Goal: Task Accomplishment & Management: Complete application form

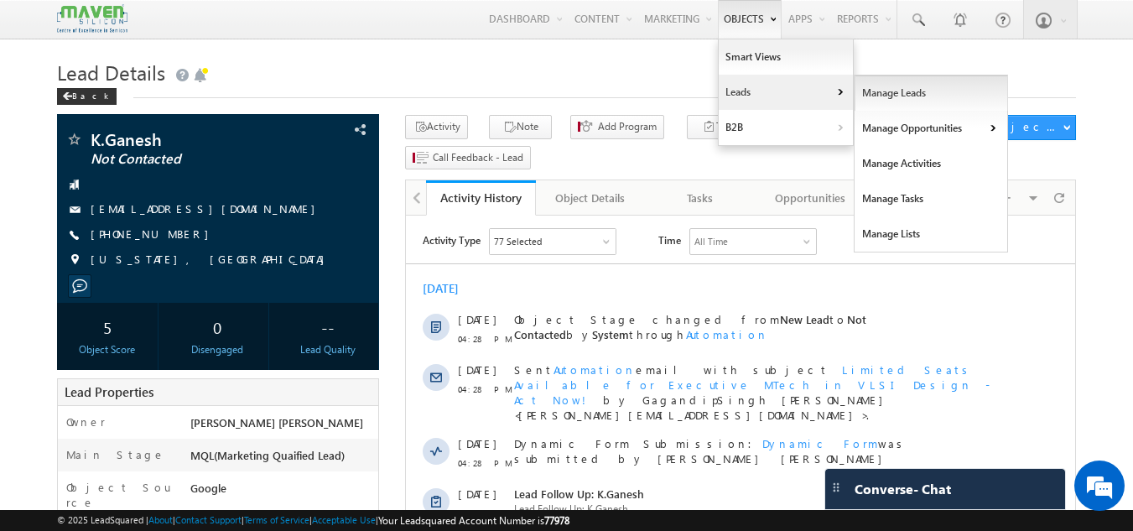
click at [859, 87] on link "Manage Leads" at bounding box center [932, 92] width 154 height 35
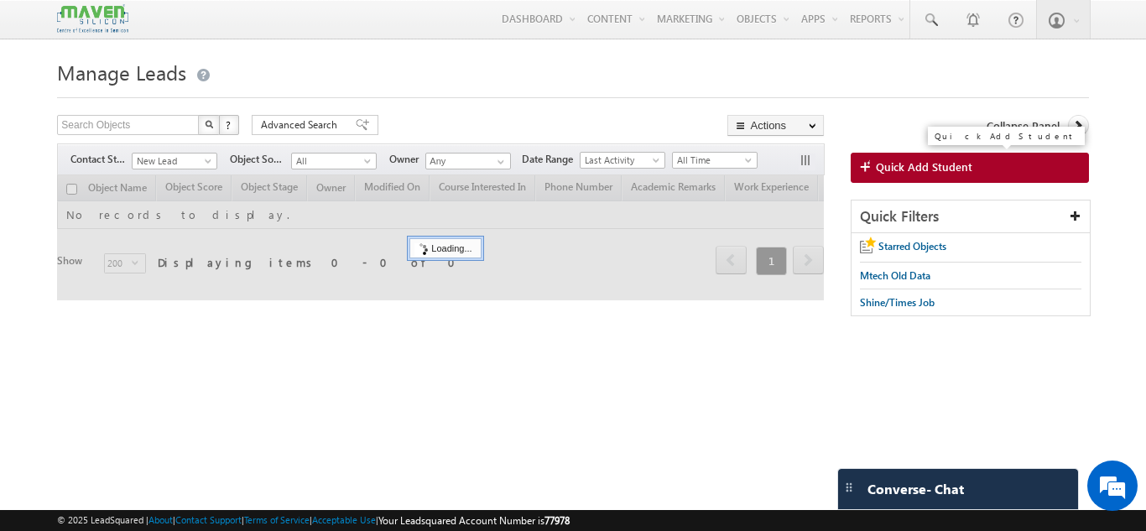
click at [897, 174] on span "Quick Add Student" at bounding box center [924, 166] width 96 height 15
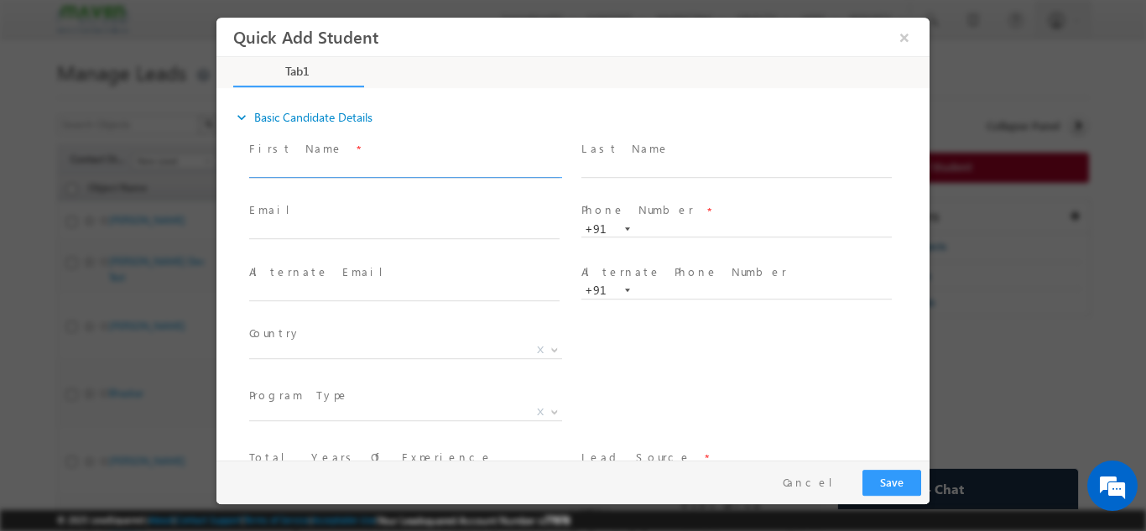
click at [483, 169] on input "text" at bounding box center [404, 168] width 310 height 17
paste input "Nithin"
type input "Nithin"
click at [421, 234] on input "text" at bounding box center [404, 230] width 310 height 17
paste input "nithinsp839@gmail.com"
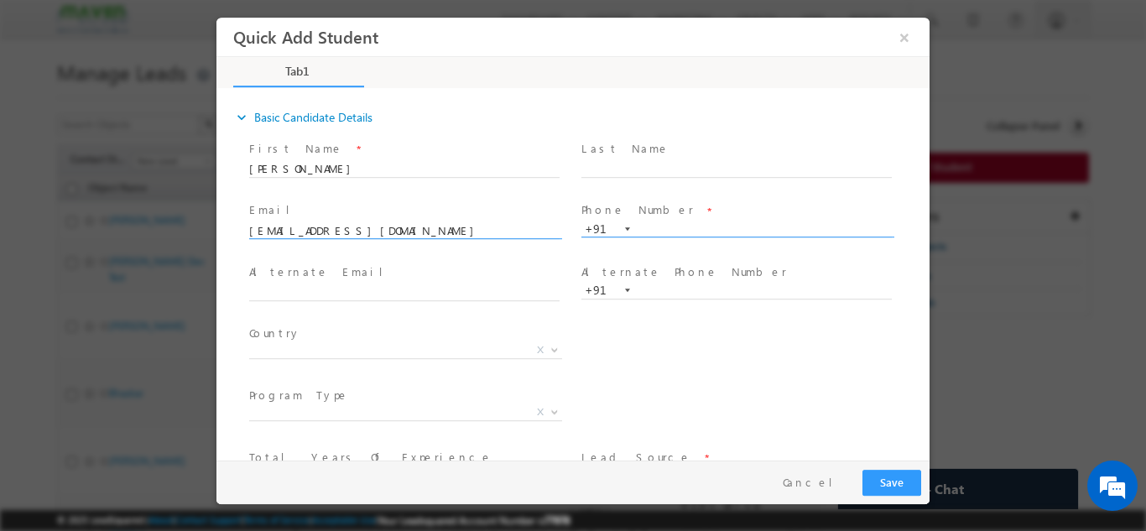
type input "nithinsp839@gmail.com"
click at [684, 223] on input "text" at bounding box center [736, 229] width 310 height 17
paste input "83100 48171"
type input "8310048171"
click at [415, 354] on span "X" at bounding box center [405, 349] width 313 height 17
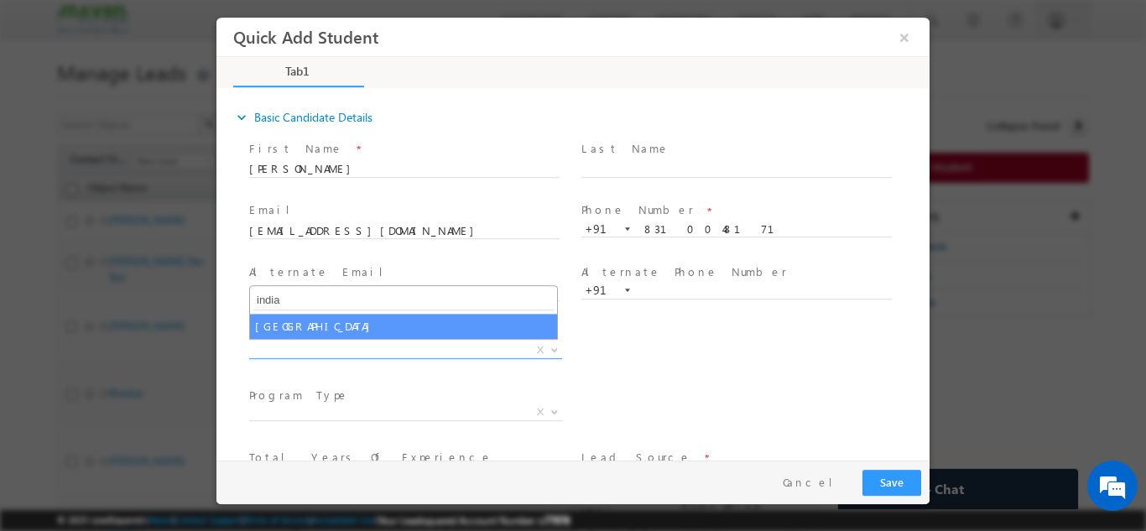
type input "india"
select select "[GEOGRAPHIC_DATA]"
select select
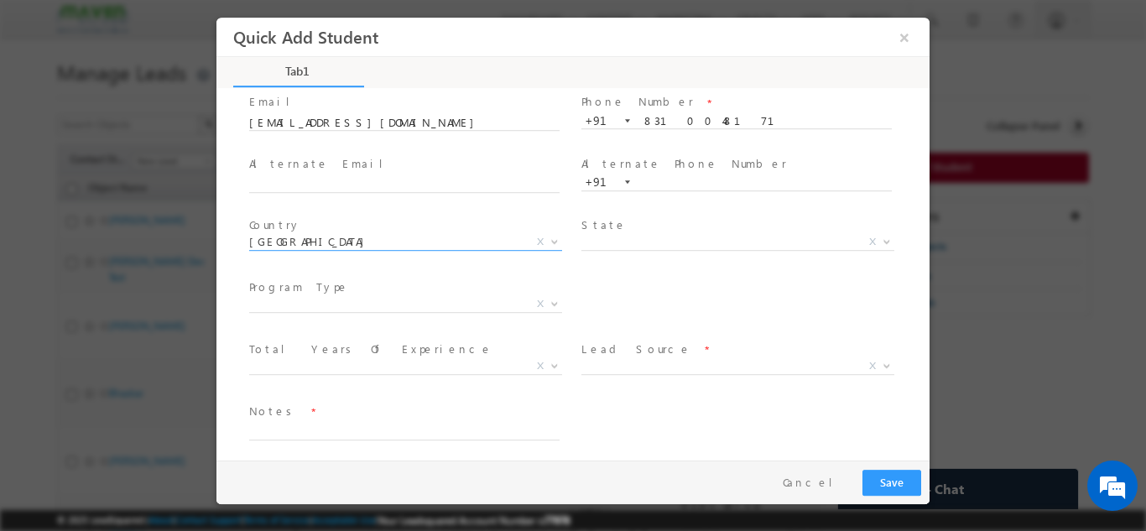
scroll to position [109, 0]
click at [431, 308] on span "X" at bounding box center [405, 302] width 313 height 17
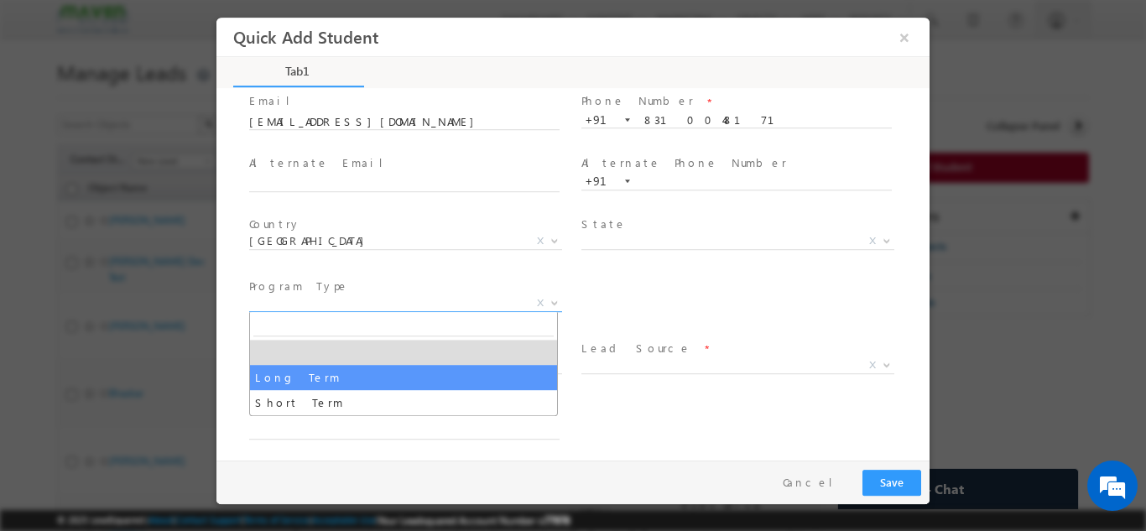
select select "Long Term"
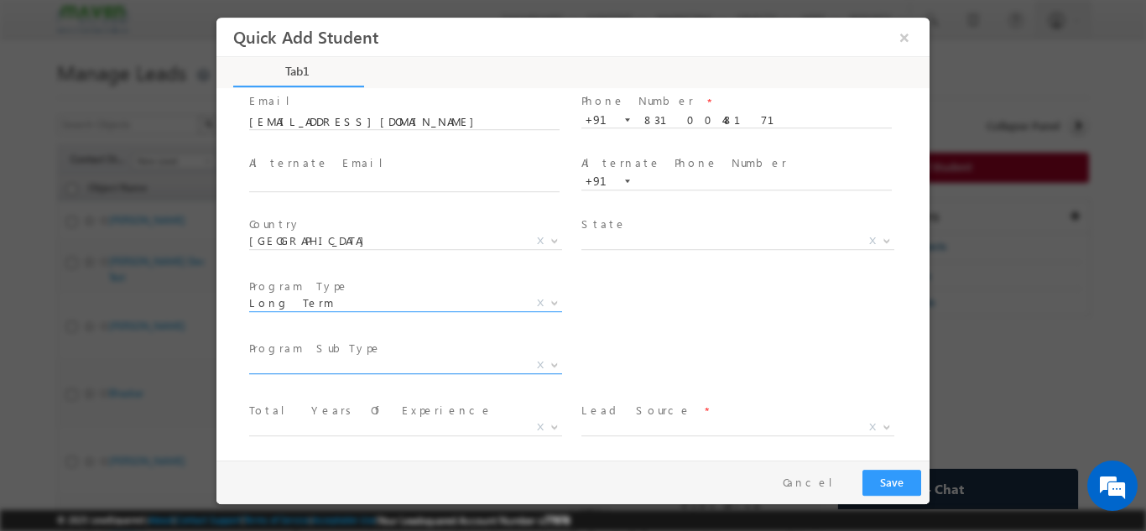
click at [447, 362] on span "X" at bounding box center [405, 365] width 313 height 17
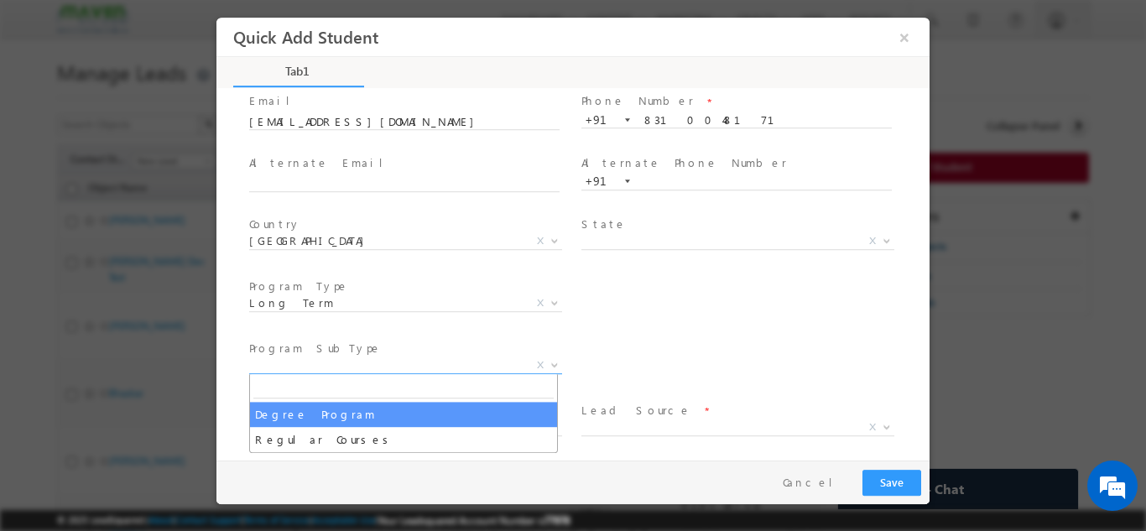
select select "Degree Program"
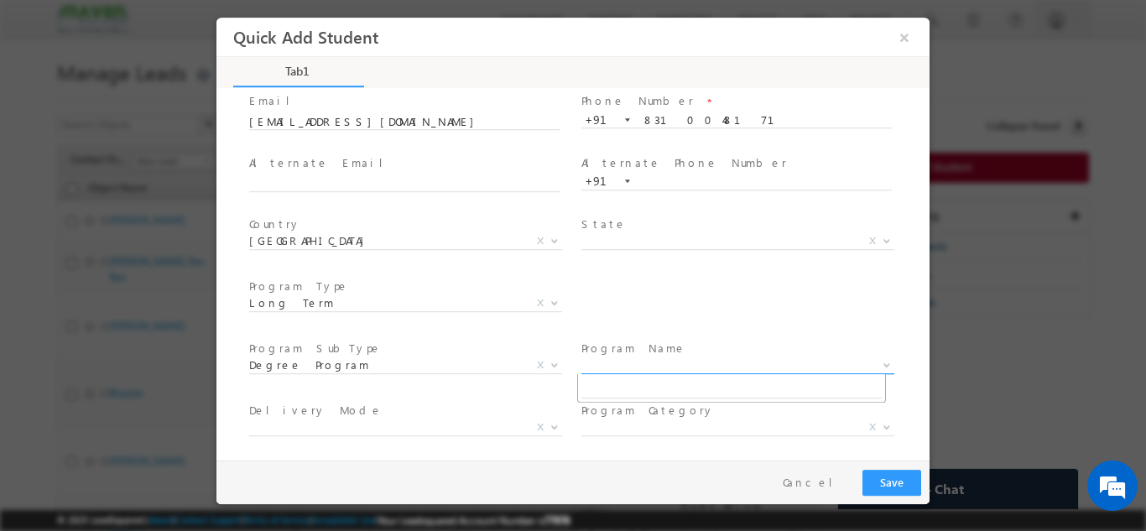
click at [701, 363] on span "X" at bounding box center [737, 365] width 313 height 17
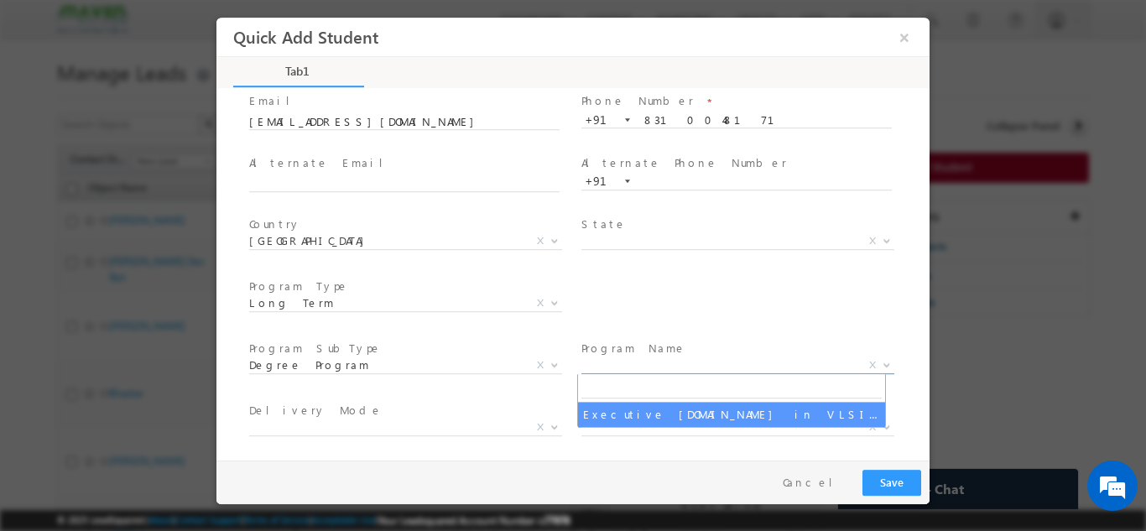
select select "Executive [DOMAIN_NAME] in VLSI Design"
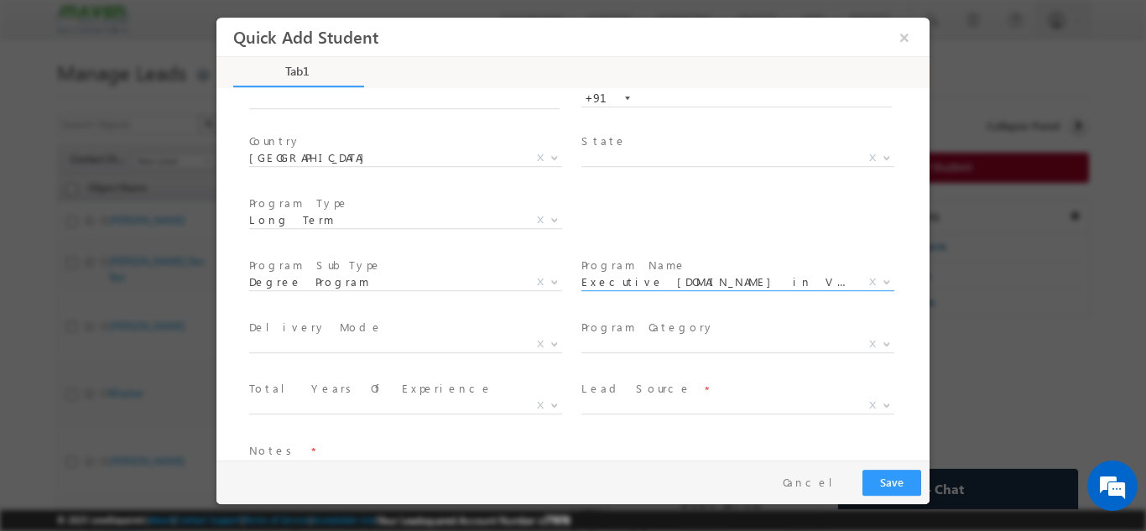
scroll to position [238, 0]
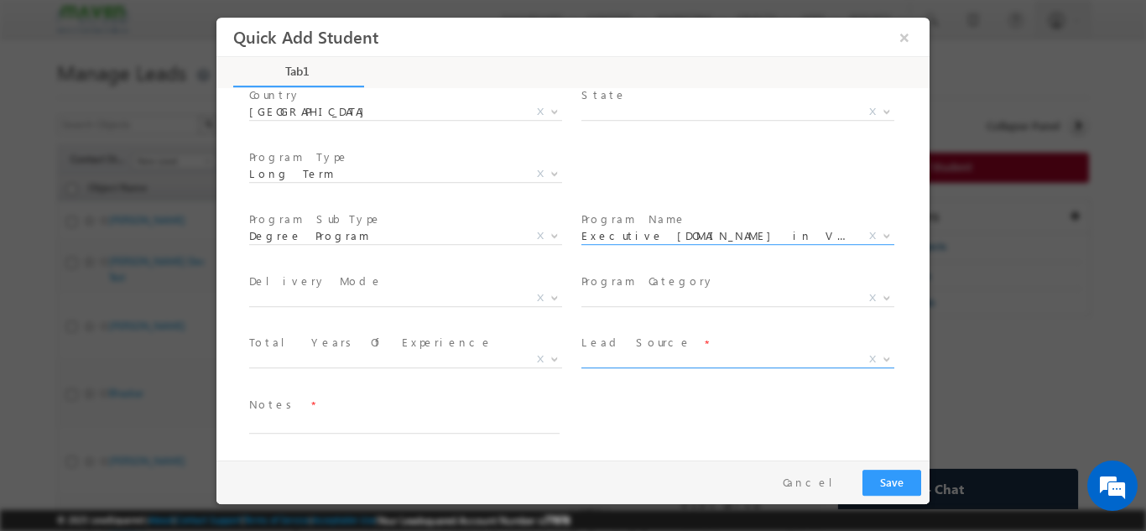
click at [600, 352] on span "X" at bounding box center [737, 359] width 313 height 17
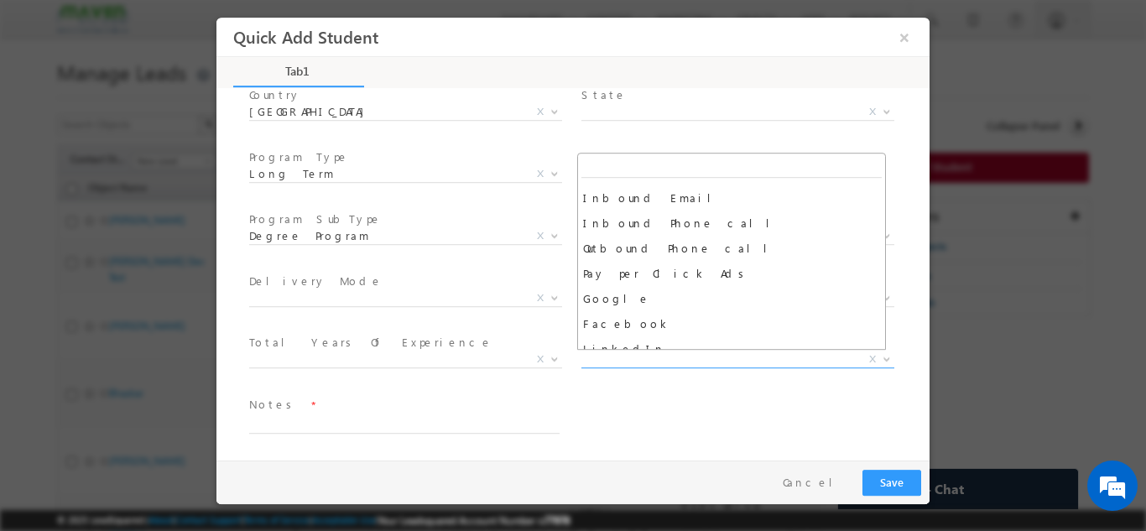
scroll to position [126, 0]
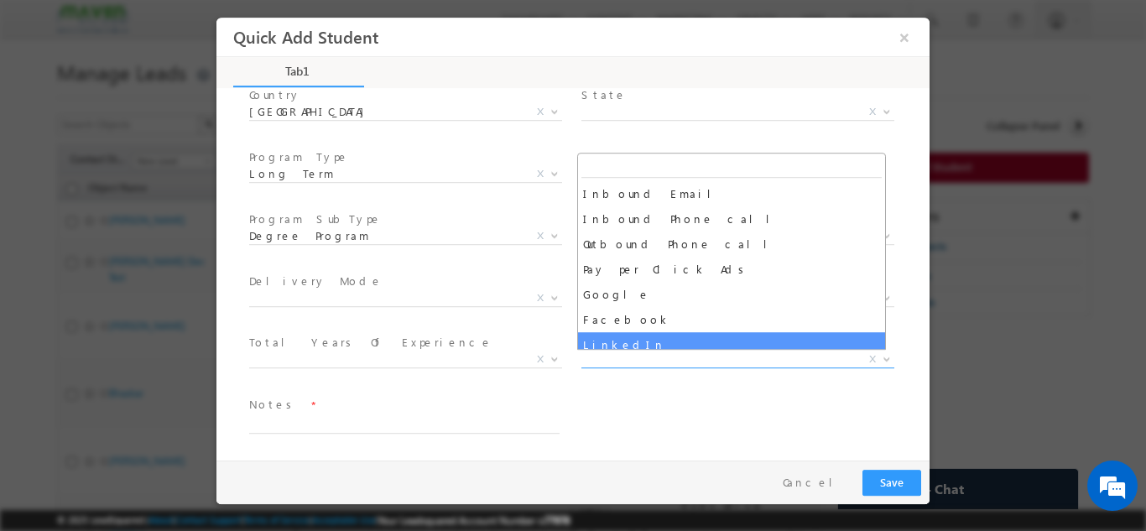
select select "LinkedIn"
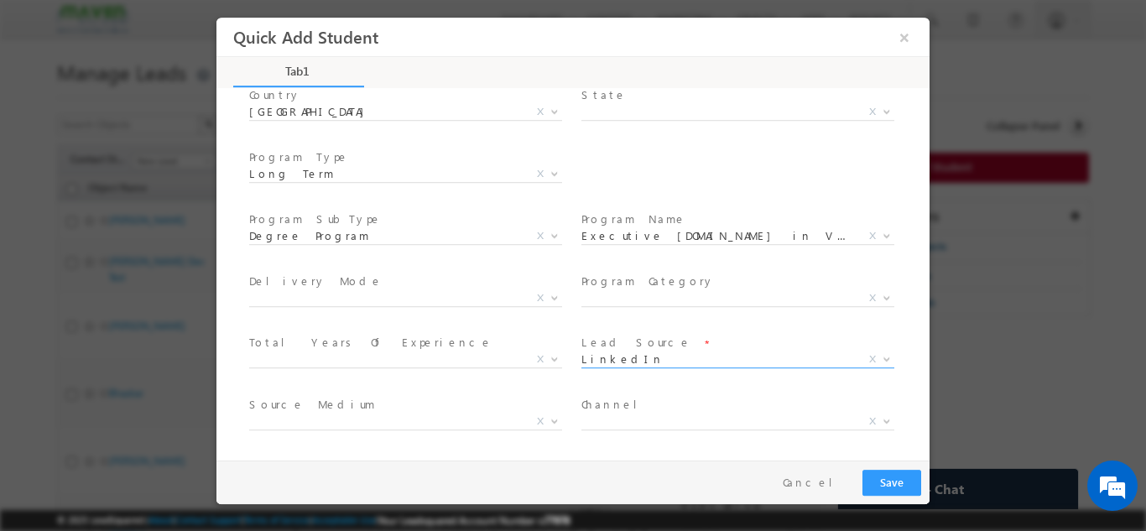
click at [402, 367] on span "College Student Fresher Less Than 1 Year 1–2 Years 3–5 Years 6–9 Years 10–15 Ye…" at bounding box center [411, 362] width 325 height 20
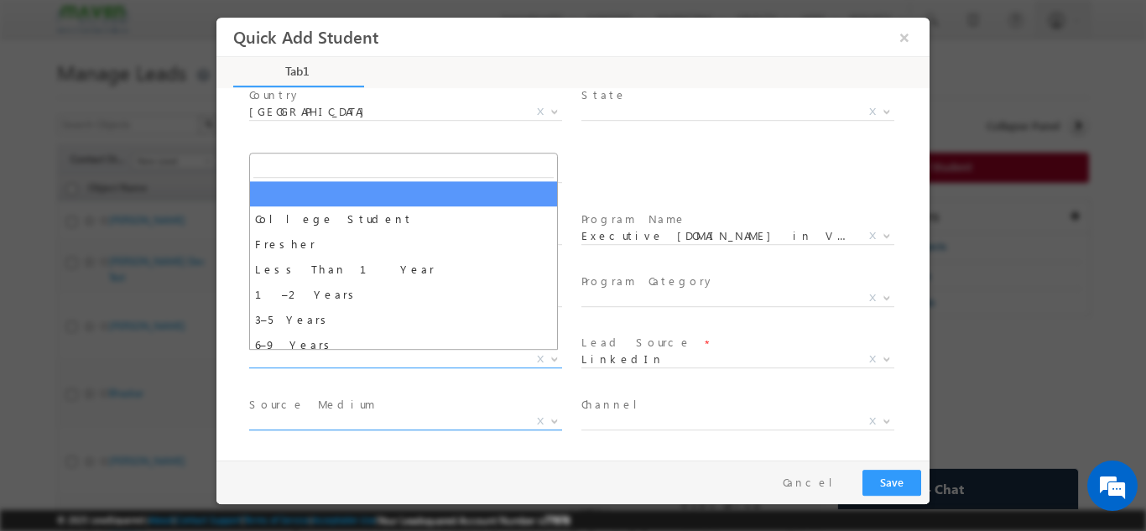
click at [364, 419] on span "X" at bounding box center [405, 421] width 313 height 17
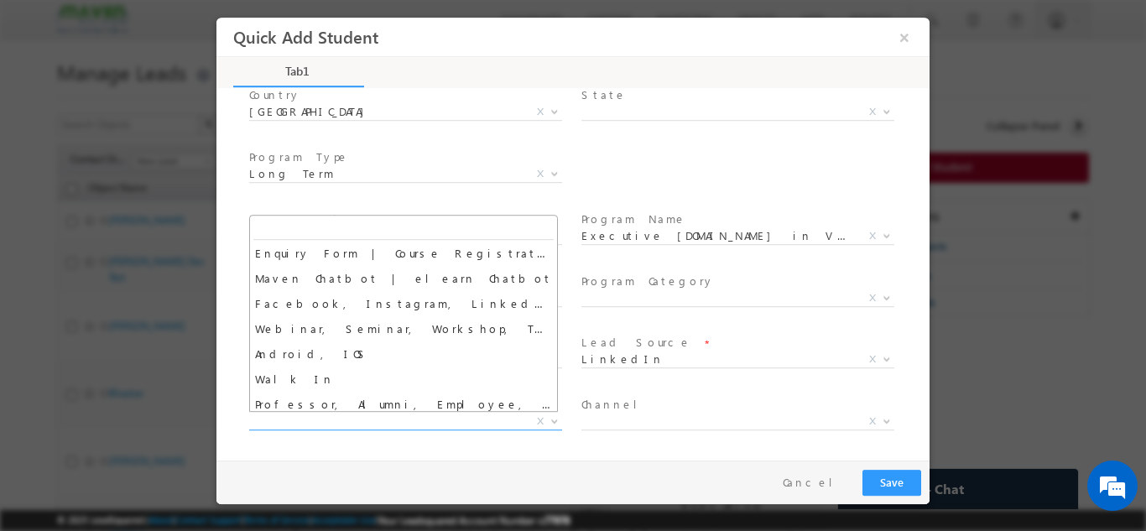
scroll to position [205, 0]
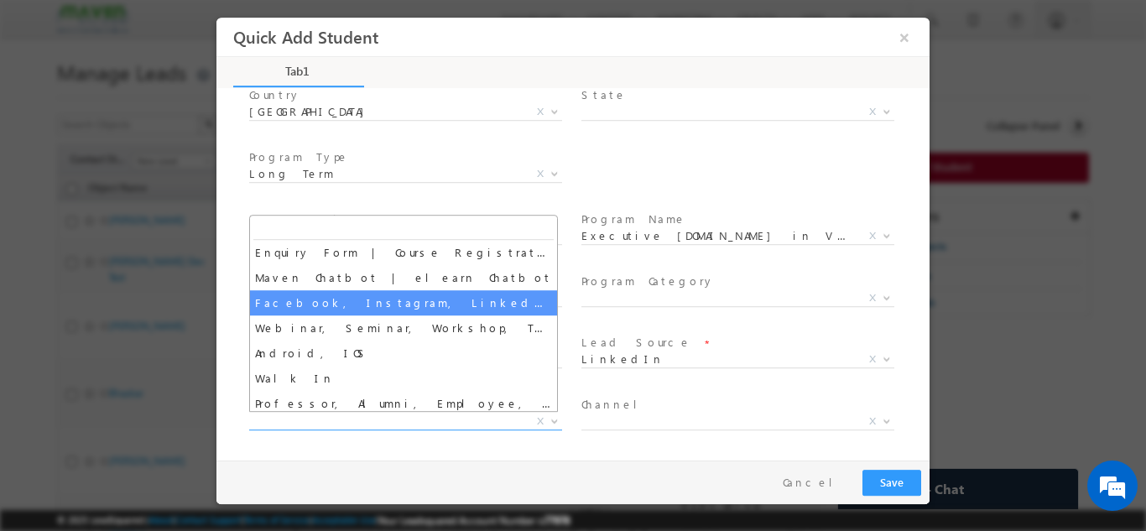
select select "Facebook, Instagram, LinkedIn, Twitter, YouTube, Quora"
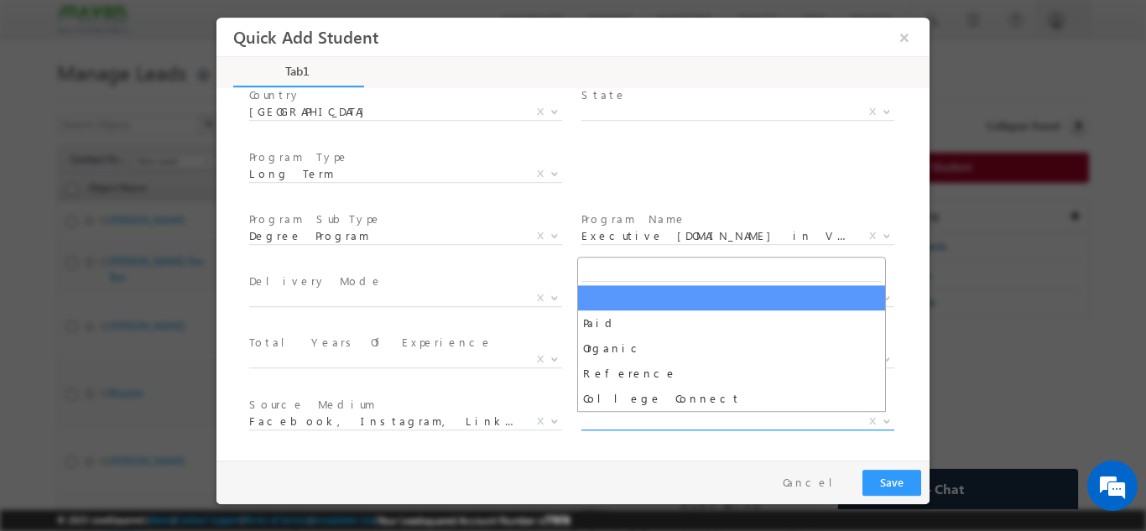
click at [591, 419] on span "X" at bounding box center [737, 421] width 313 height 17
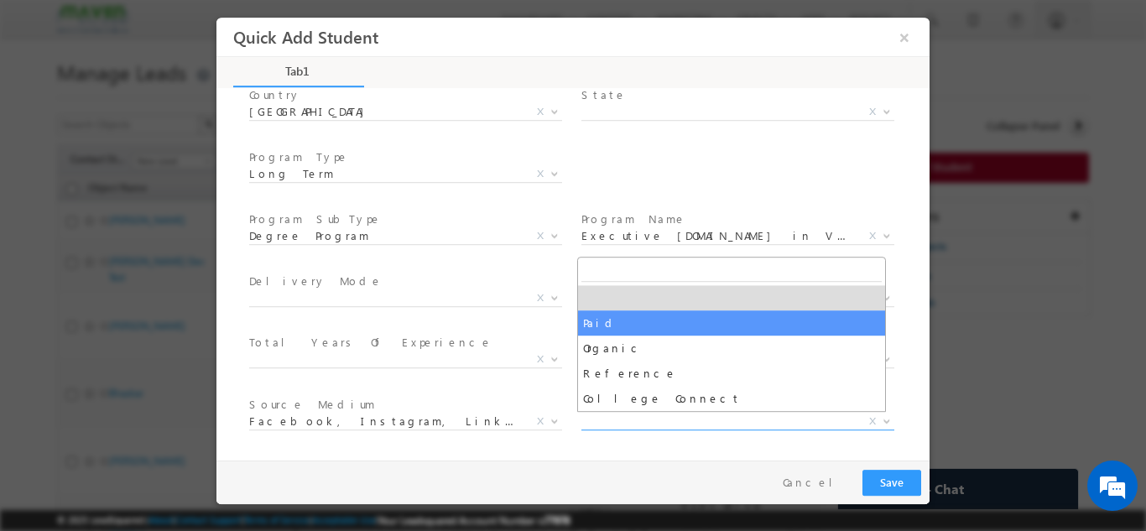
select select "Paid"
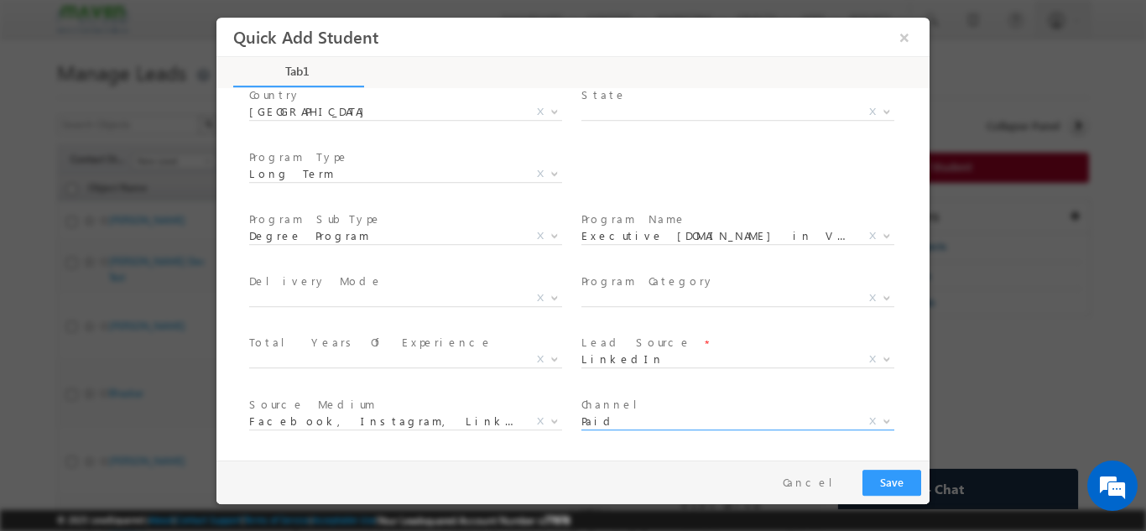
scroll to position [300, 0]
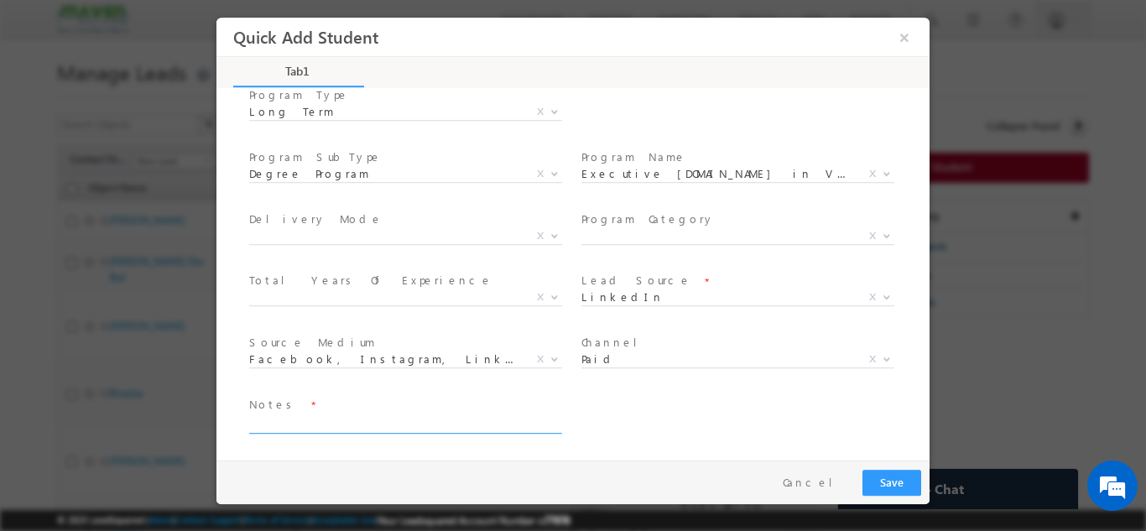
click at [279, 428] on textarea at bounding box center [404, 423] width 310 height 19
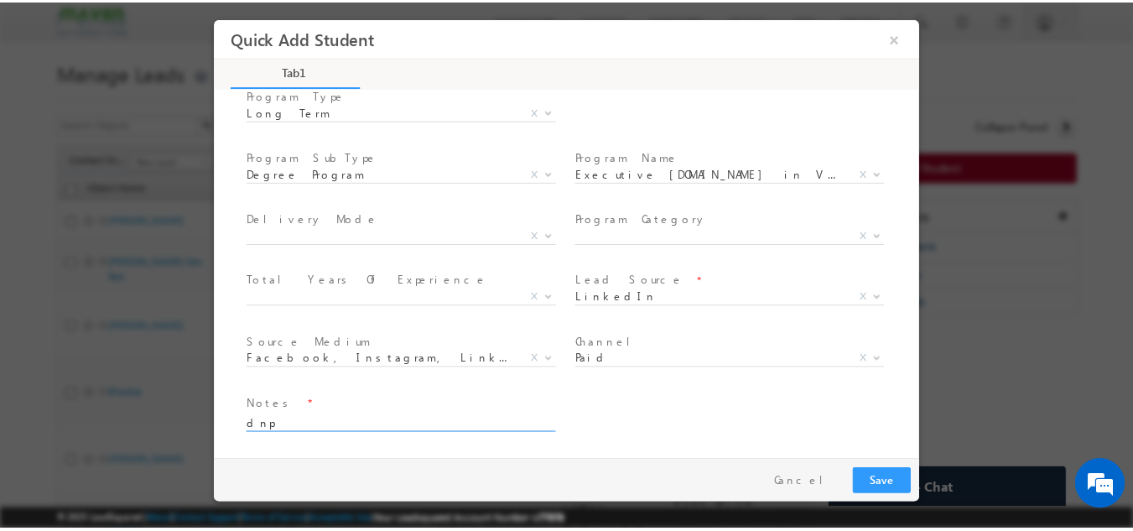
scroll to position [0, 0]
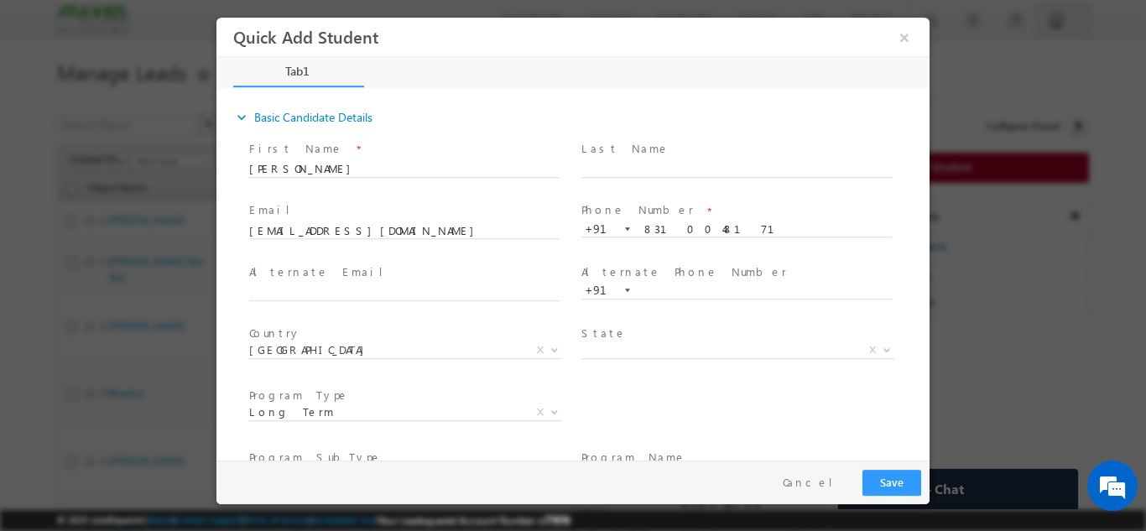
type textarea "dnp"
click at [882, 480] on button "Save" at bounding box center [891, 482] width 59 height 26
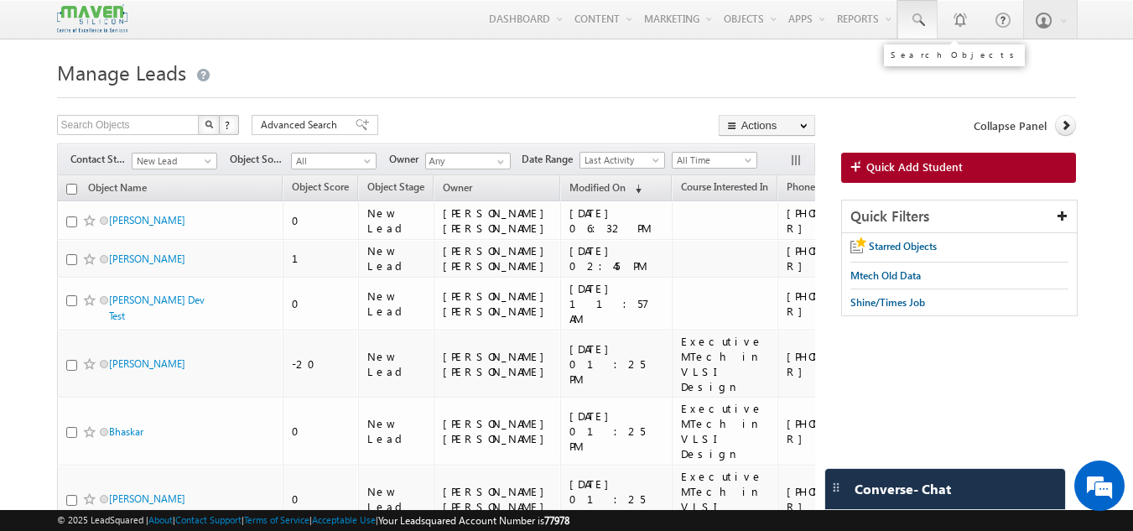
click at [932, 9] on link at bounding box center [918, 19] width 40 height 39
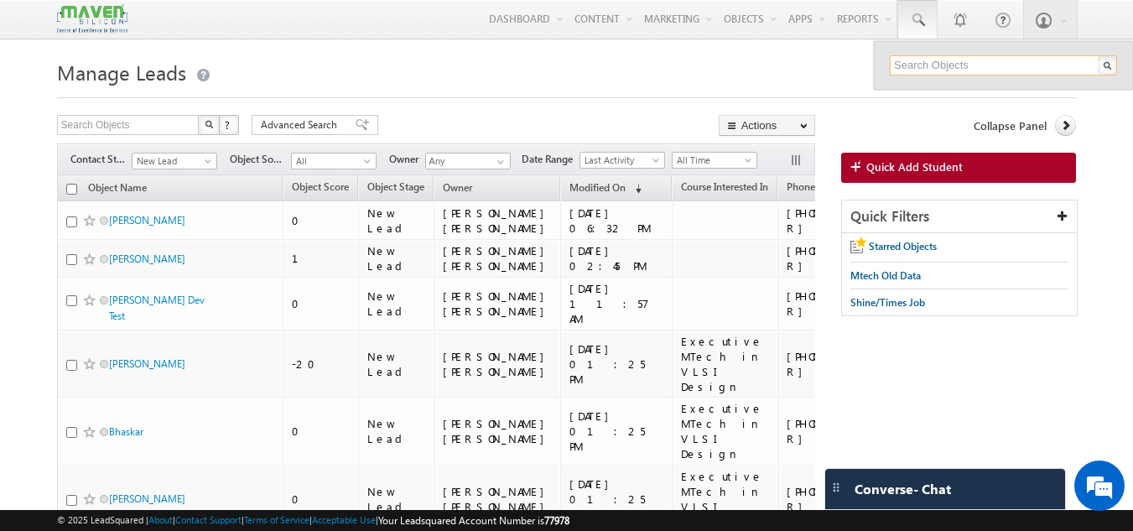
click at [935, 65] on input "text" at bounding box center [1003, 65] width 227 height 20
paste input "83100 48171"
click at [929, 70] on input "83100 48171" at bounding box center [1003, 65] width 227 height 20
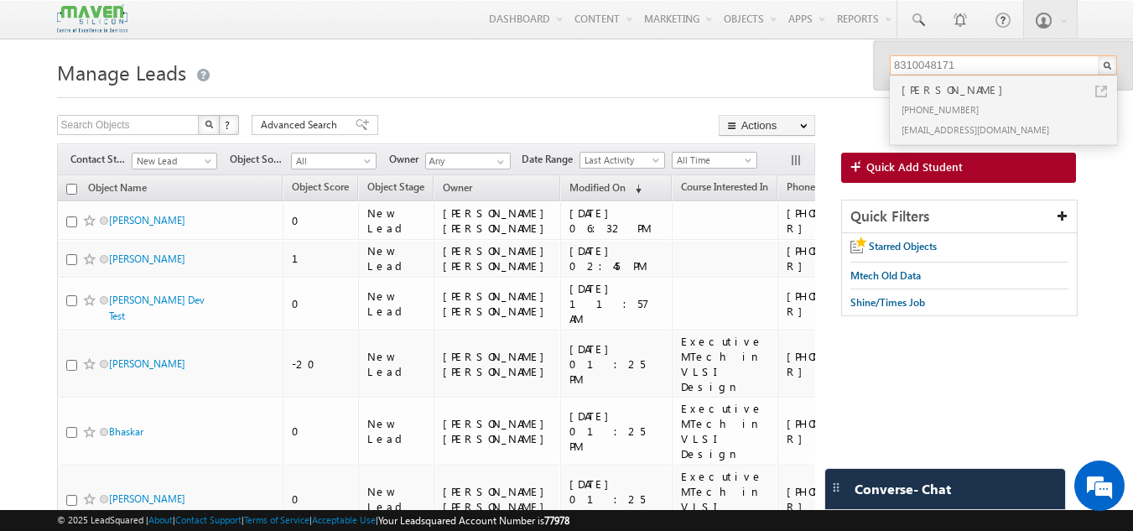
type input "8310048171"
click at [941, 104] on div "+91-8310048171" at bounding box center [1010, 109] width 225 height 20
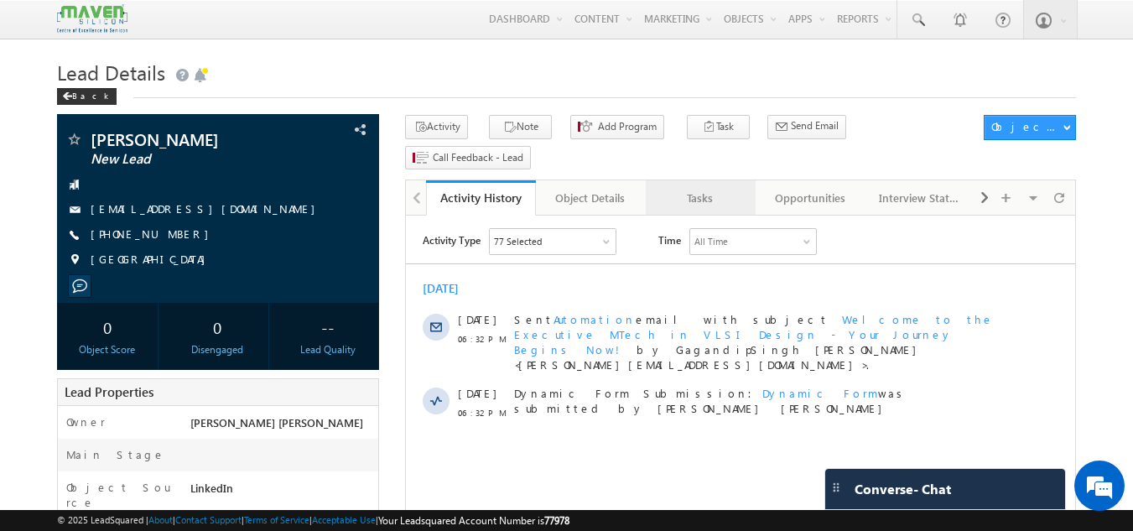
click at [712, 188] on div "Tasks" at bounding box center [699, 198] width 81 height 20
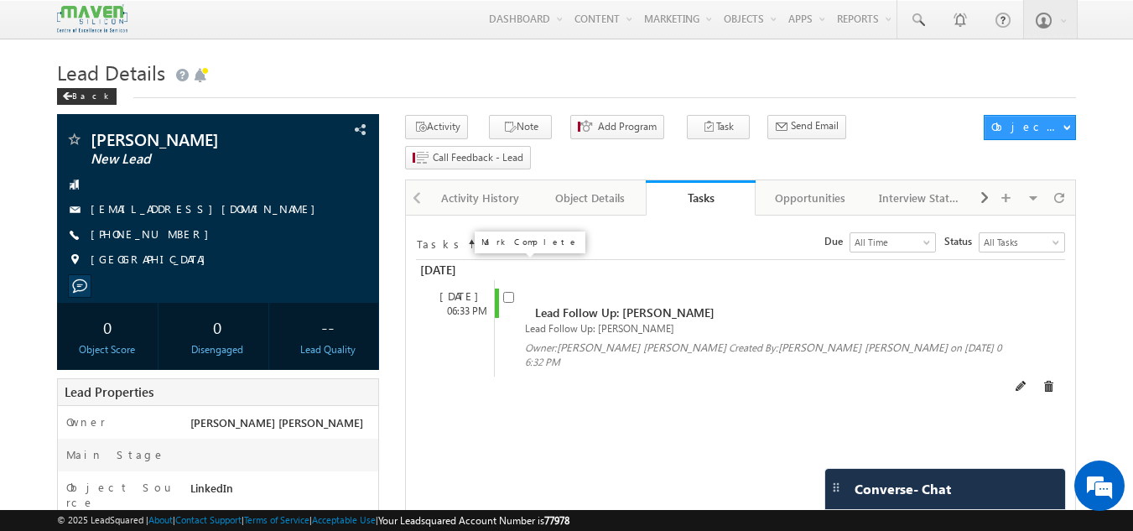
click at [510, 292] on input "checkbox" at bounding box center [508, 297] width 11 height 11
checkbox input "false"
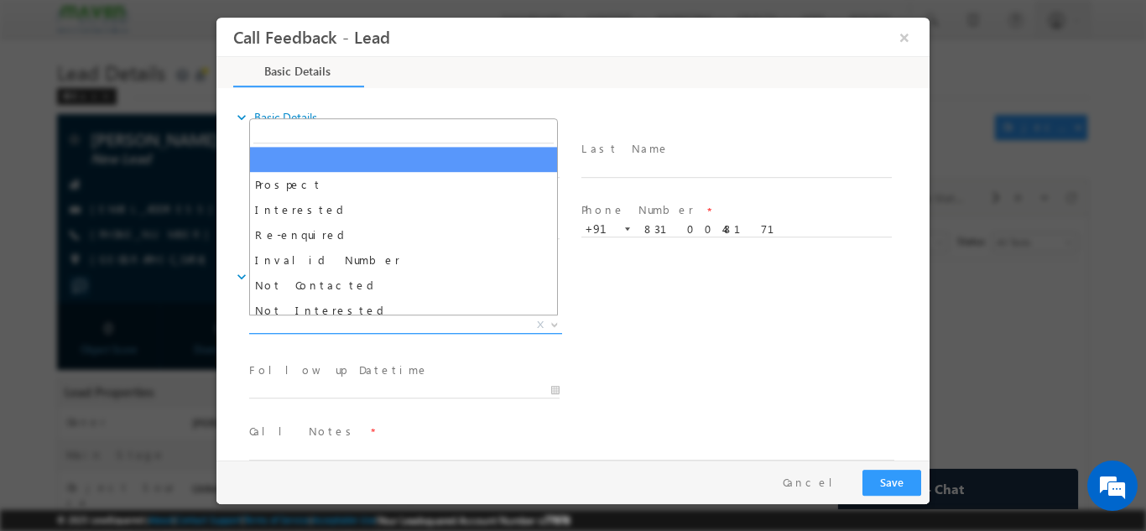
click at [356, 326] on span "X" at bounding box center [405, 324] width 313 height 17
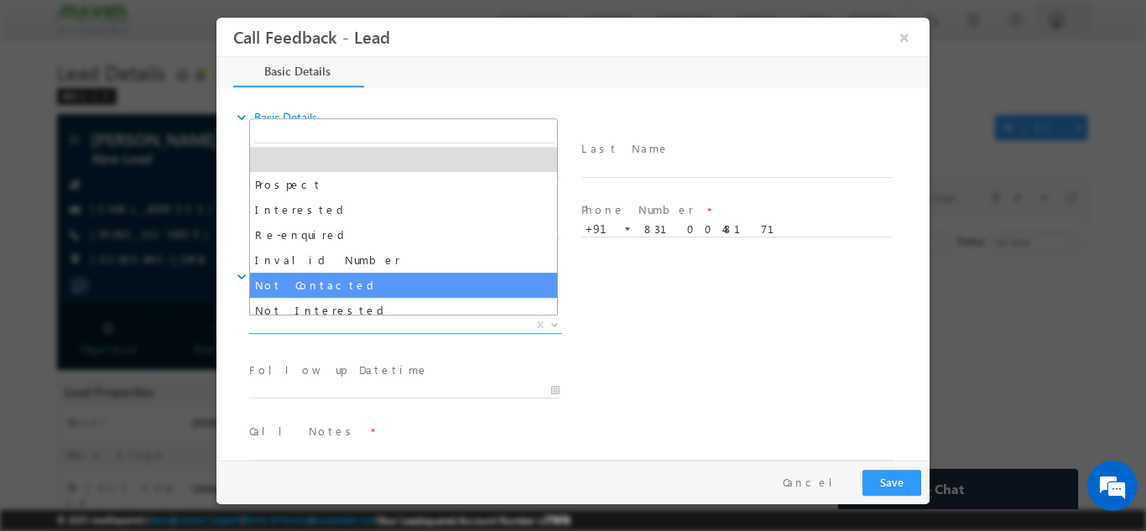
select select "Not Contacted"
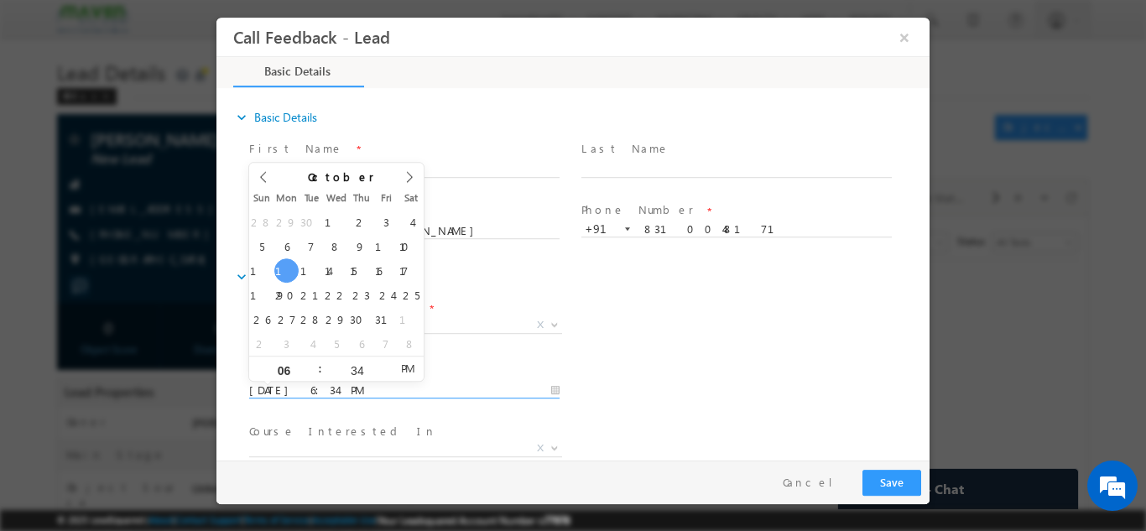
click at [369, 390] on input "13/10/2025 6:34 PM" at bounding box center [404, 390] width 310 height 17
type input "14/10/2025 6:34 PM"
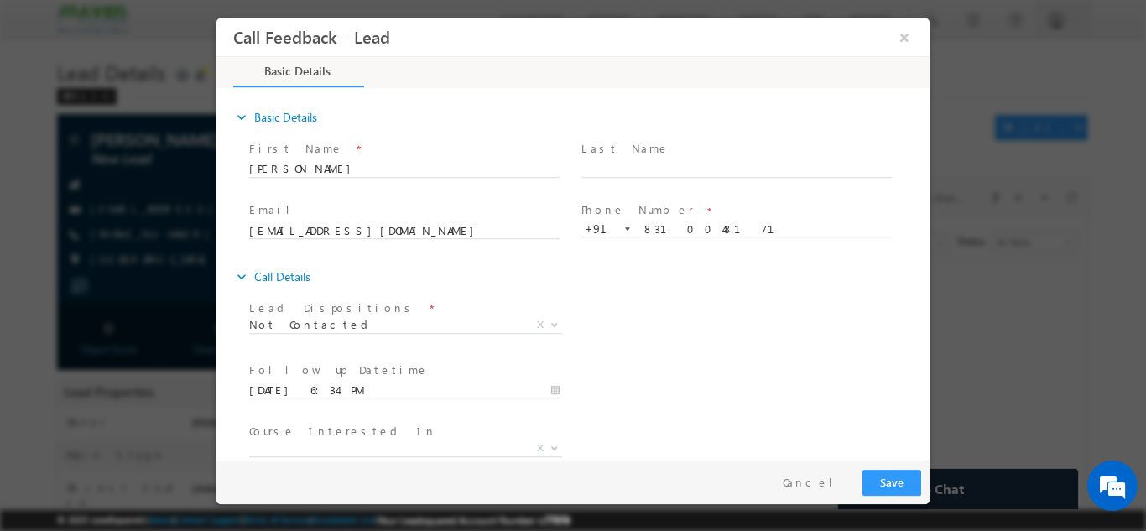
click at [663, 359] on div "Follow up Datetime * 14/10/2025 6:34 PM Program Type * Long Term Short Term X" at bounding box center [588, 388] width 684 height 62
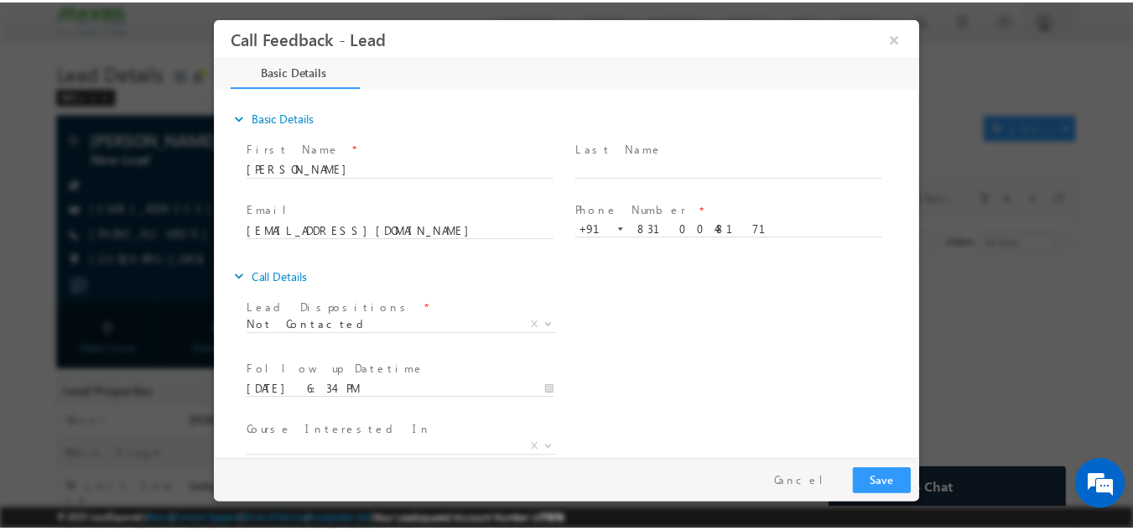
scroll to position [89, 0]
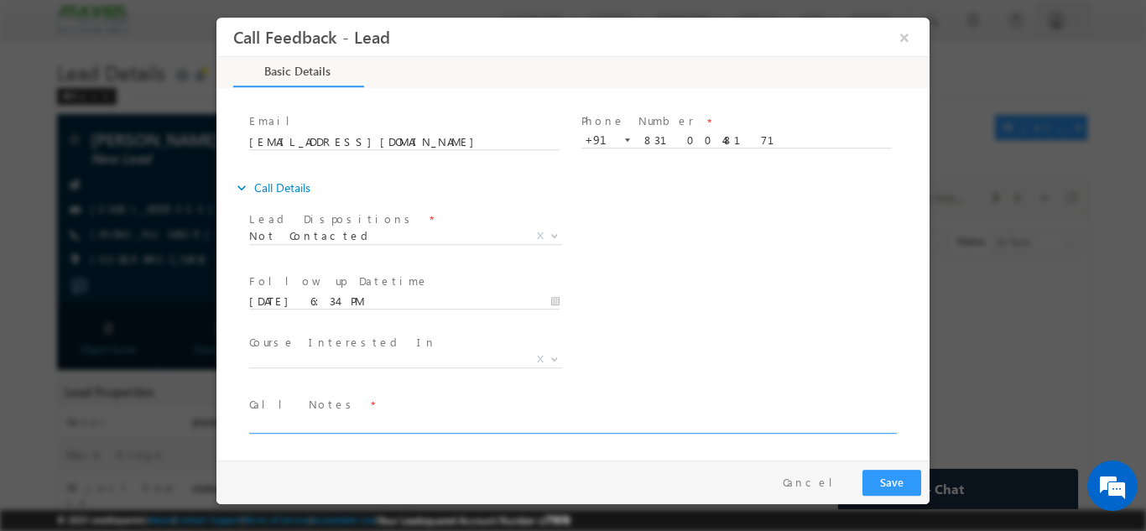
click at [502, 422] on textarea at bounding box center [571, 423] width 645 height 19
type textarea "dnp"
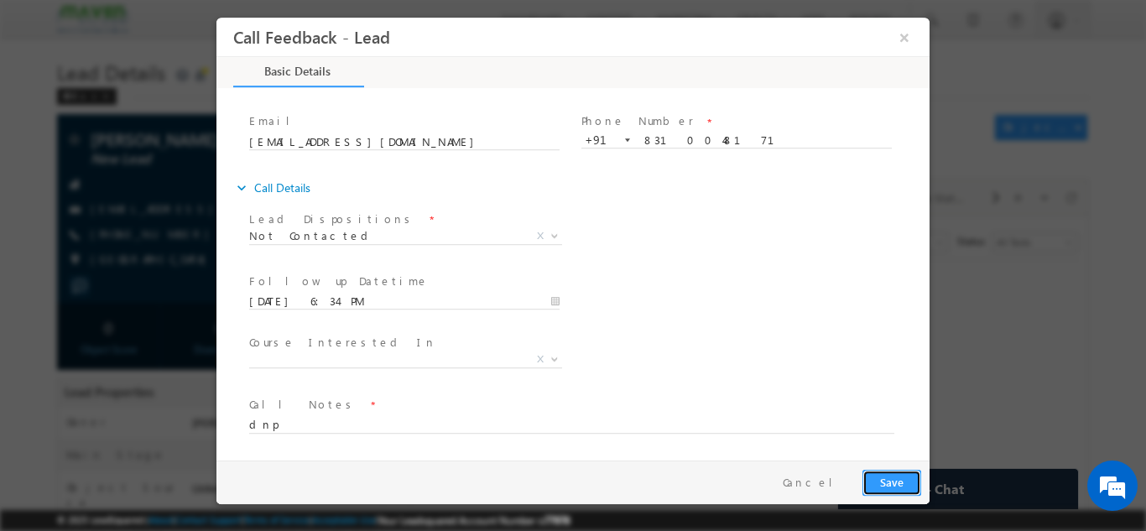
click at [896, 488] on button "Save" at bounding box center [891, 482] width 59 height 26
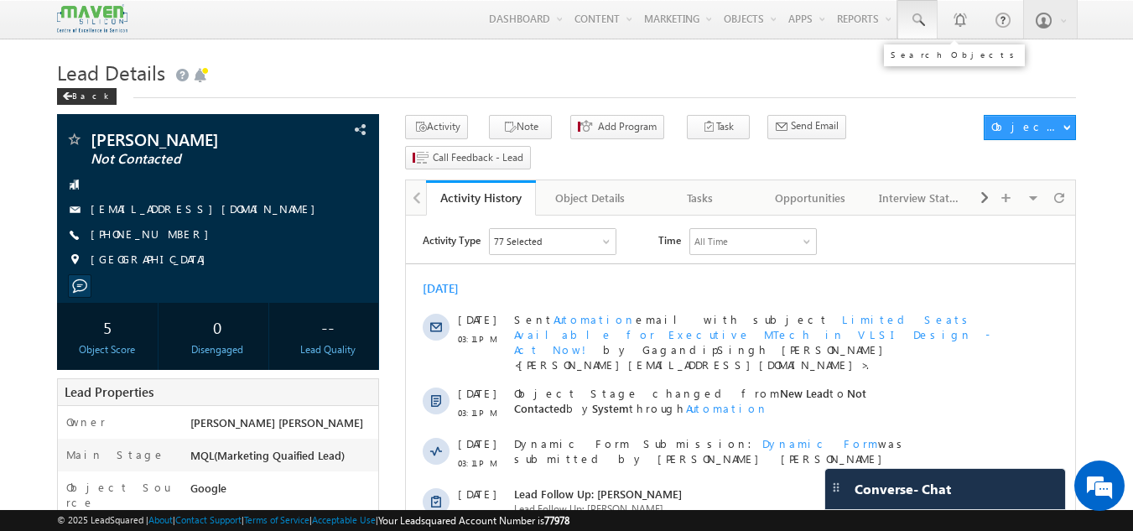
click at [908, 22] on link at bounding box center [918, 19] width 40 height 39
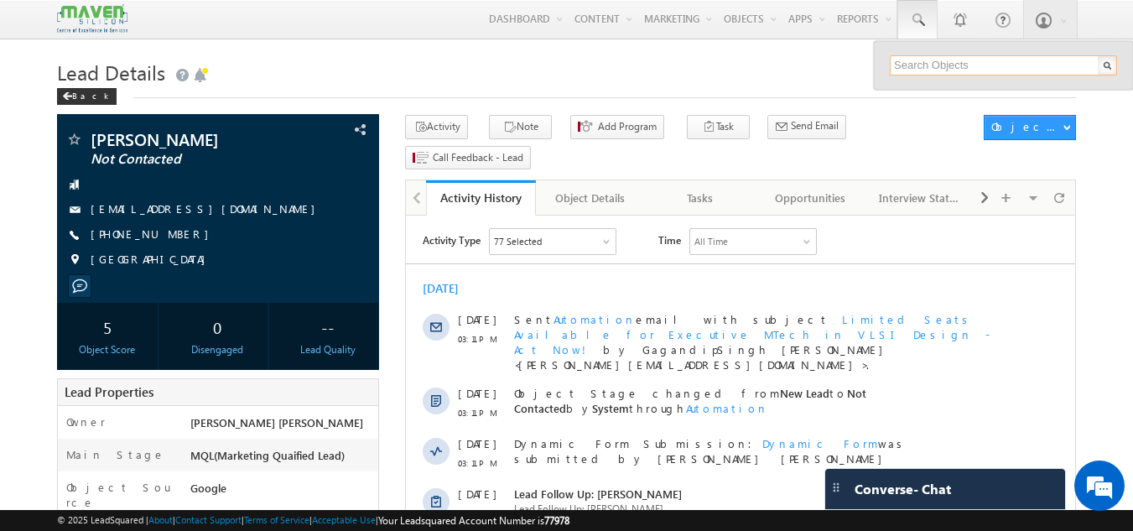
click at [942, 68] on input "text" at bounding box center [1003, 65] width 227 height 20
paste input "79 7579 4160"
click at [937, 70] on input "79 7579 4160" at bounding box center [1003, 65] width 227 height 20
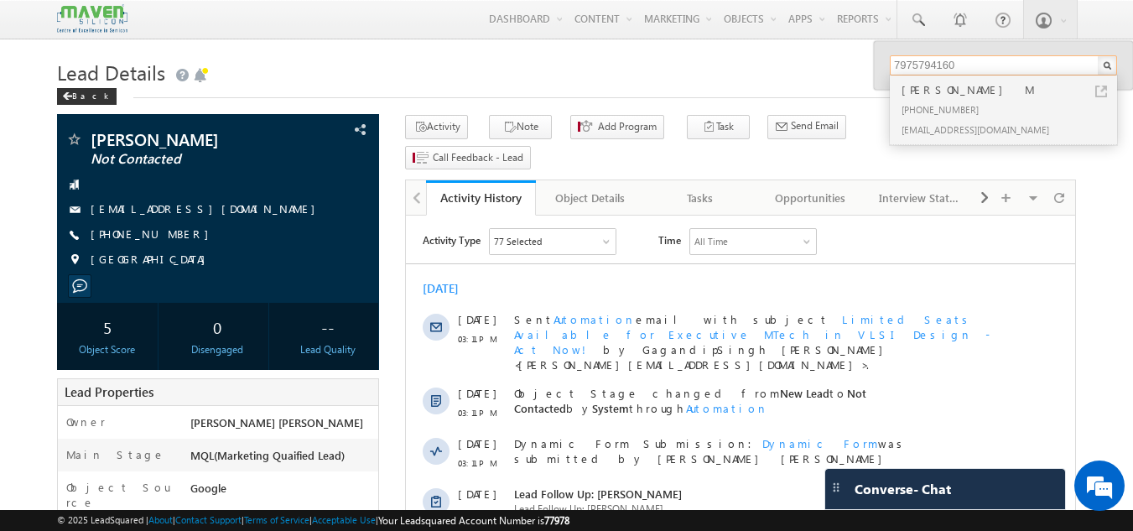
type input "7975794160"
click at [939, 96] on div "[PERSON_NAME] M" at bounding box center [1010, 90] width 225 height 18
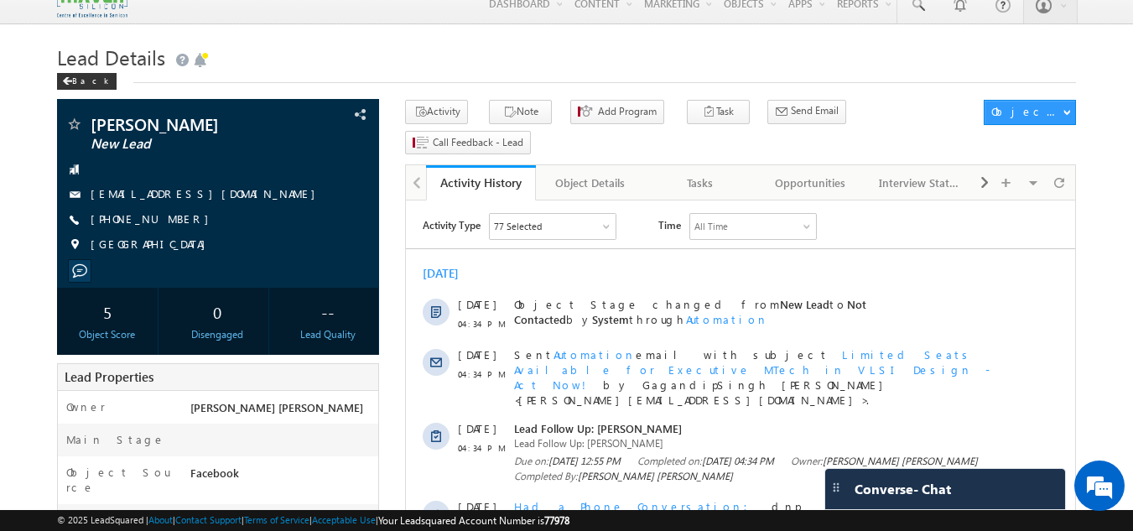
scroll to position [13, 0]
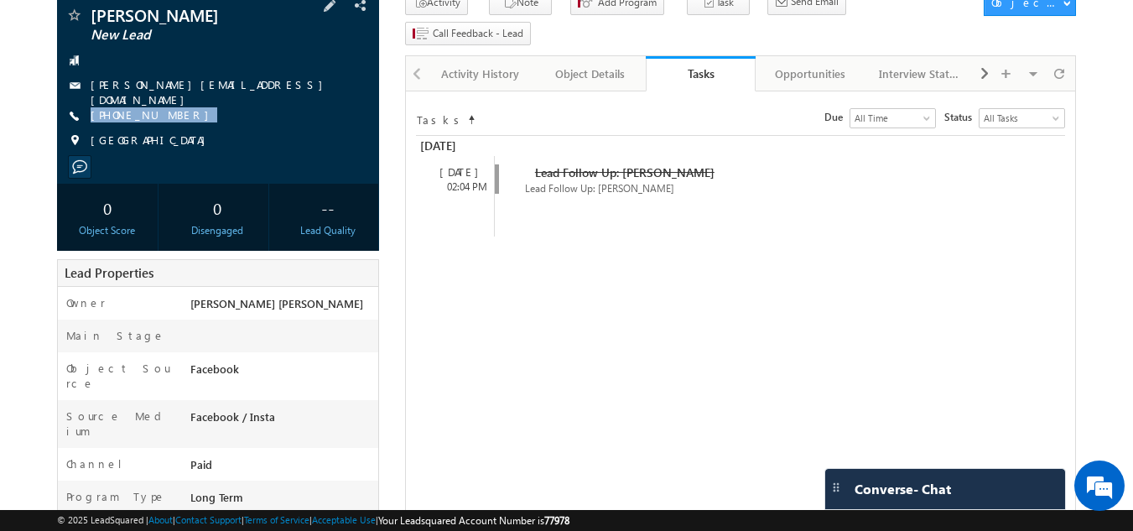
drag, startPoint x: 87, startPoint y: 6, endPoint x: 172, endPoint y: 114, distance: 137.4
click at [172, 114] on div "Phani Babu New Lead g.phanibabu@gmail.com India" at bounding box center [218, 87] width 323 height 194
copy div "Phani Babu New Lead g.phanibabu@gmail.com +91-9492030600"
click at [494, 57] on link "Activity History" at bounding box center [481, 73] width 110 height 35
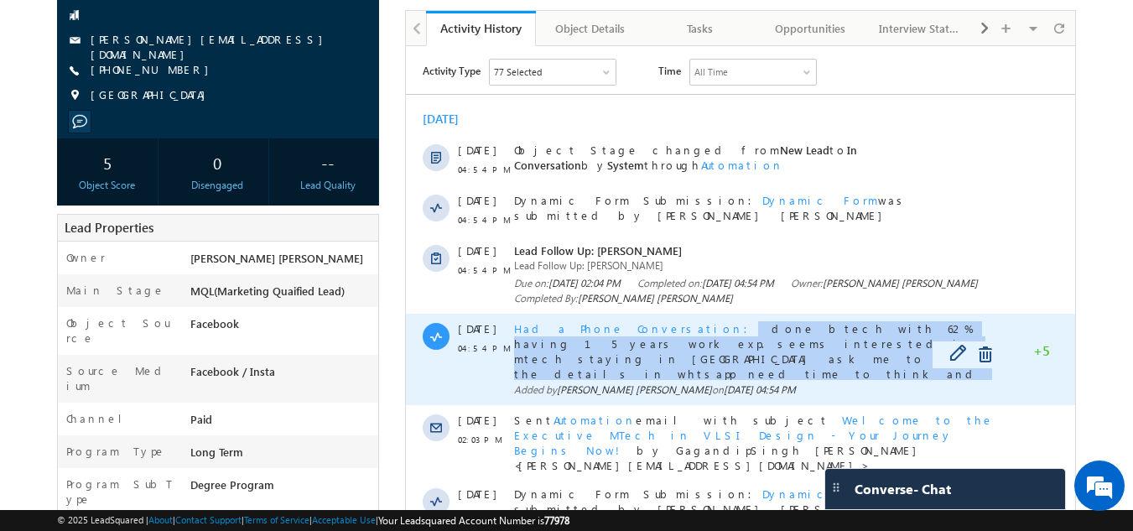
drag, startPoint x: 648, startPoint y: 323, endPoint x: 979, endPoint y: 336, distance: 331.6
click at [979, 336] on div "Had a Phone Conversation done btech with 62% having 15 years work exp. seems in…" at bounding box center [759, 350] width 490 height 59
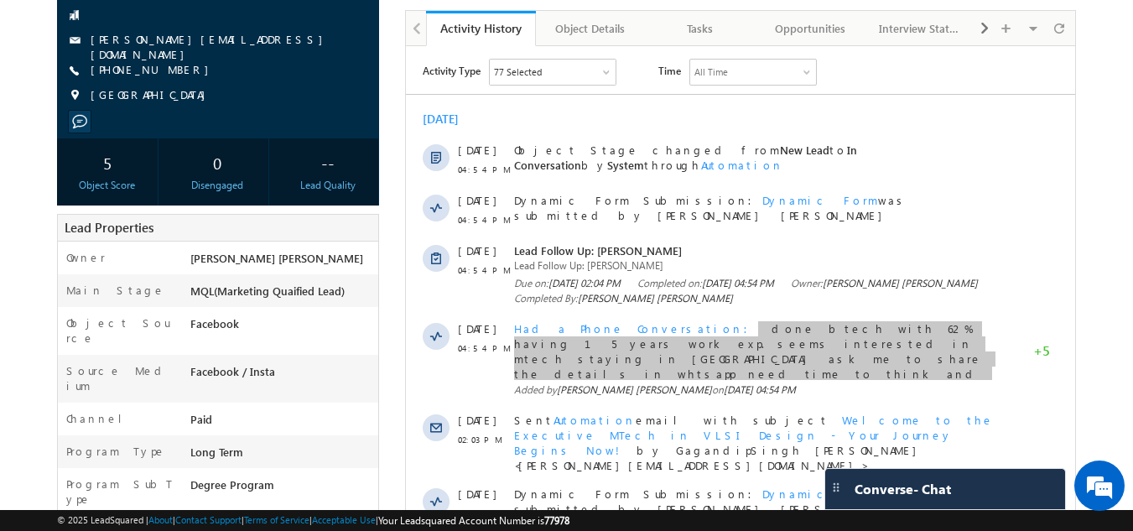
click at [1104, 326] on body "Menu [PERSON_NAME] [PERSON_NAME] dip@m [PERSON_NAME] [DOMAIN_NAME] m" at bounding box center [566, 458] width 1133 height 1254
